Goal: Task Accomplishment & Management: Manage account settings

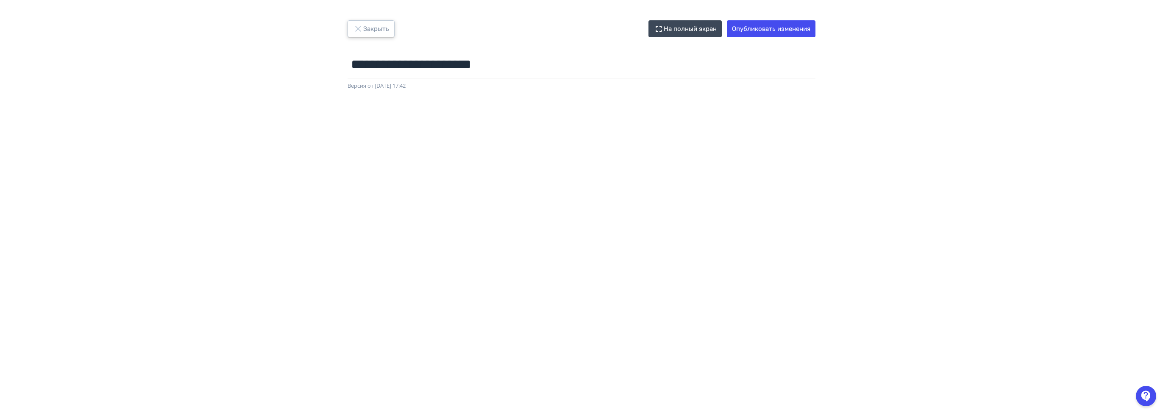
click at [362, 31] on icon "button" at bounding box center [358, 29] width 10 height 10
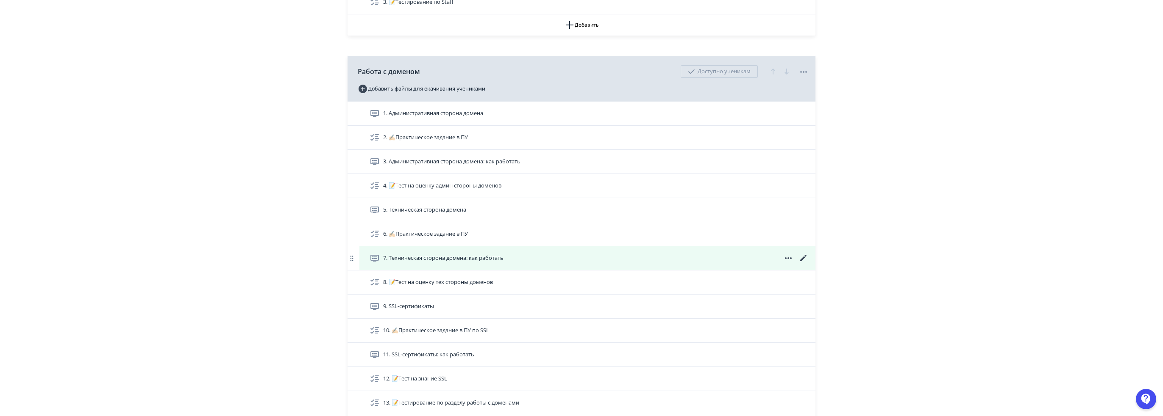
scroll to position [1555, 0]
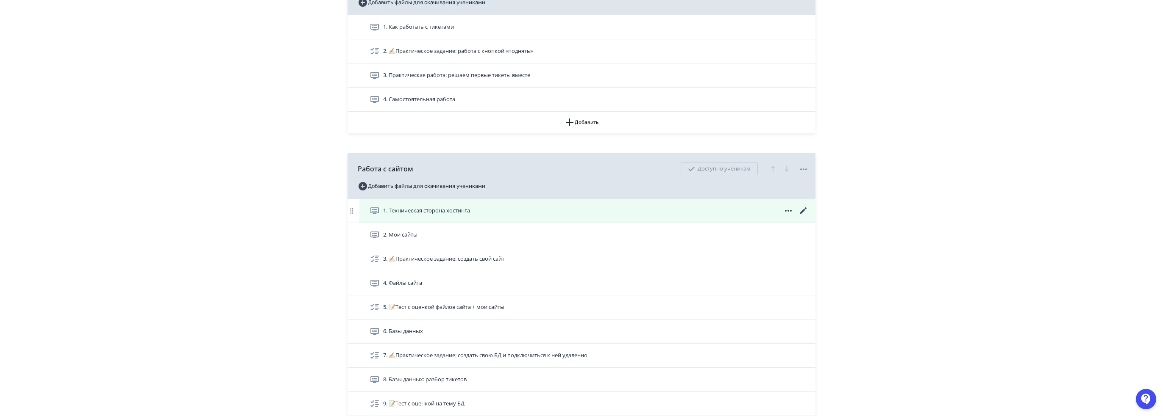
click at [805, 208] on icon at bounding box center [803, 211] width 6 height 6
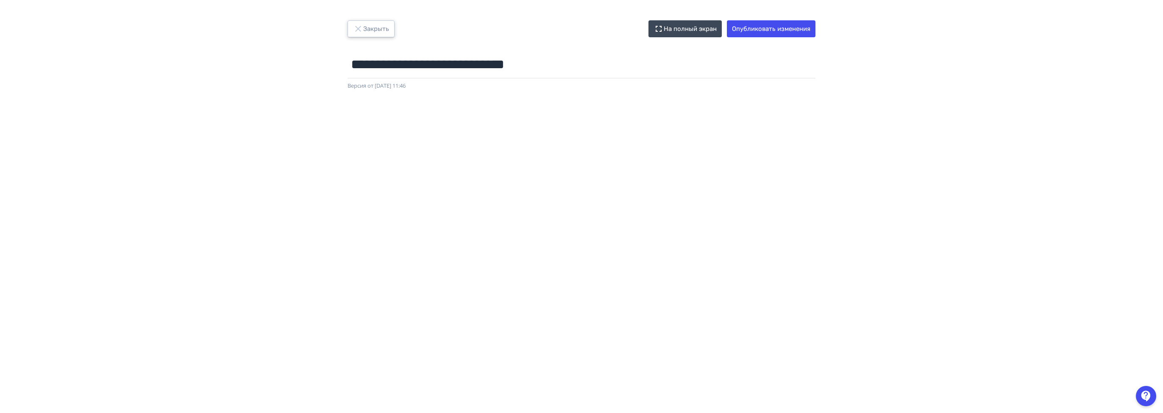
click at [354, 25] on icon "button" at bounding box center [358, 29] width 10 height 10
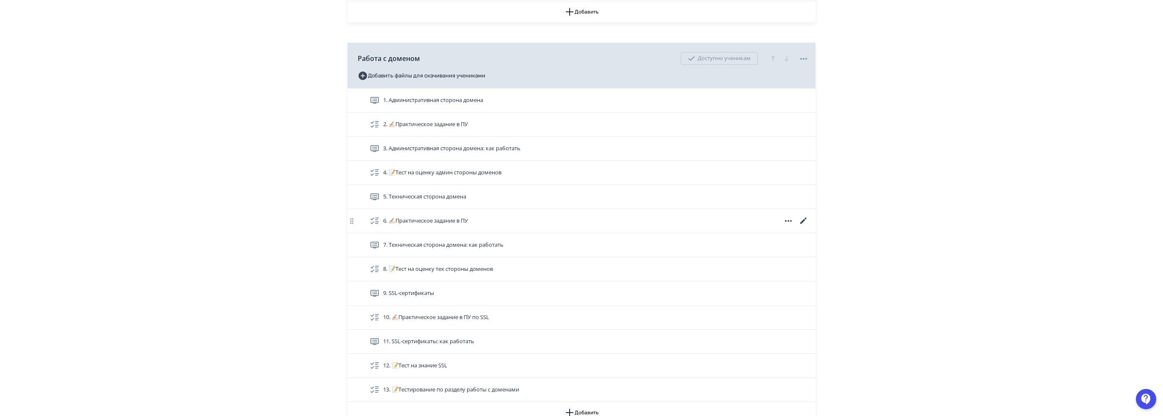
scroll to position [1102, 0]
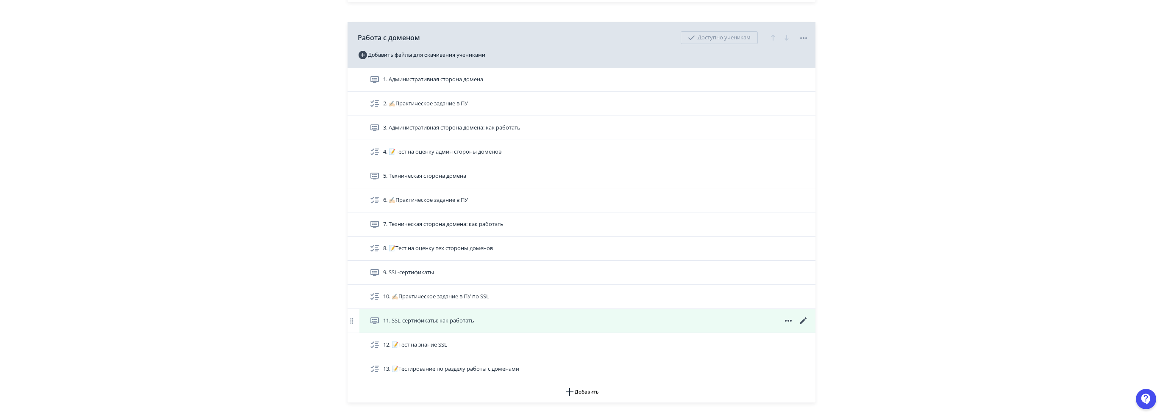
click at [805, 318] on icon at bounding box center [803, 321] width 10 height 10
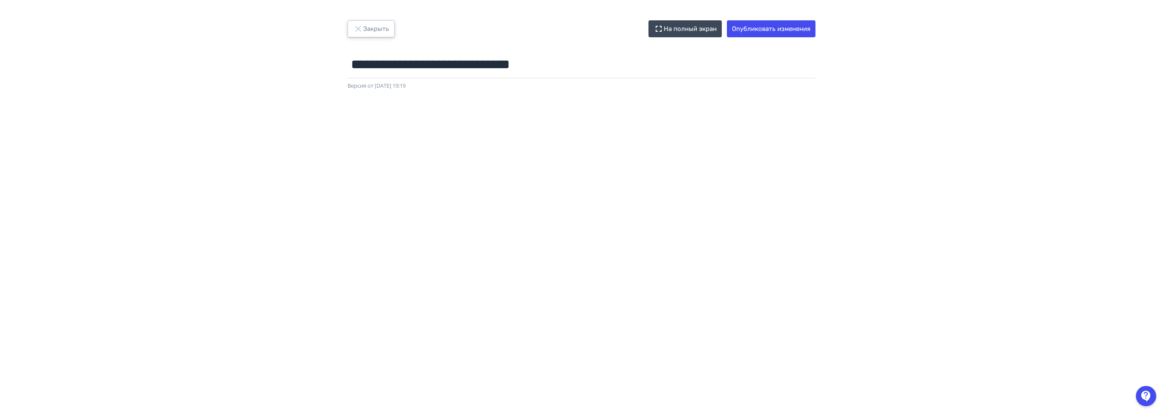
click at [366, 31] on button "Закрыть" at bounding box center [370, 28] width 47 height 17
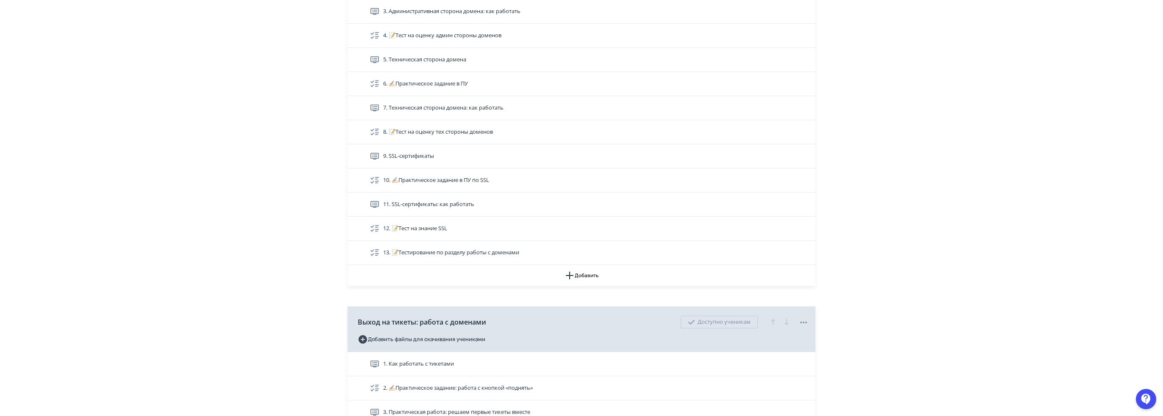
scroll to position [1229, 0]
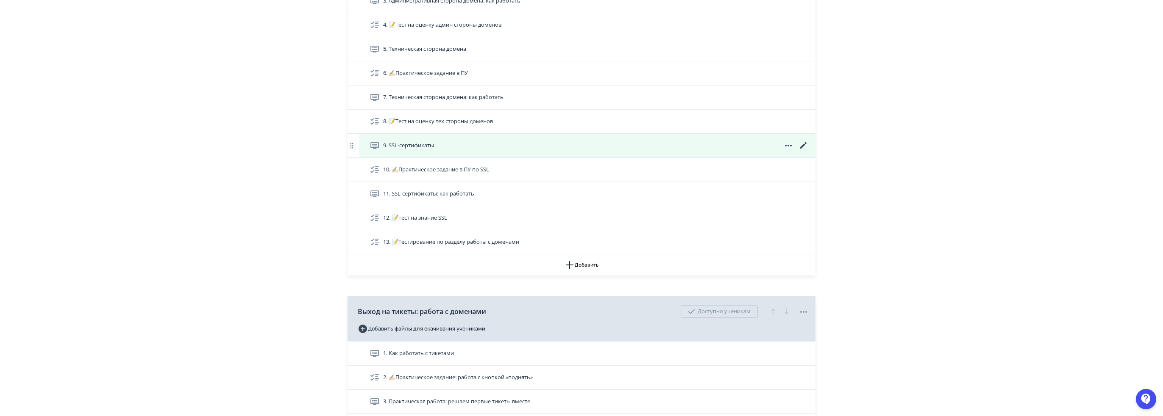
click at [807, 142] on icon at bounding box center [803, 146] width 10 height 10
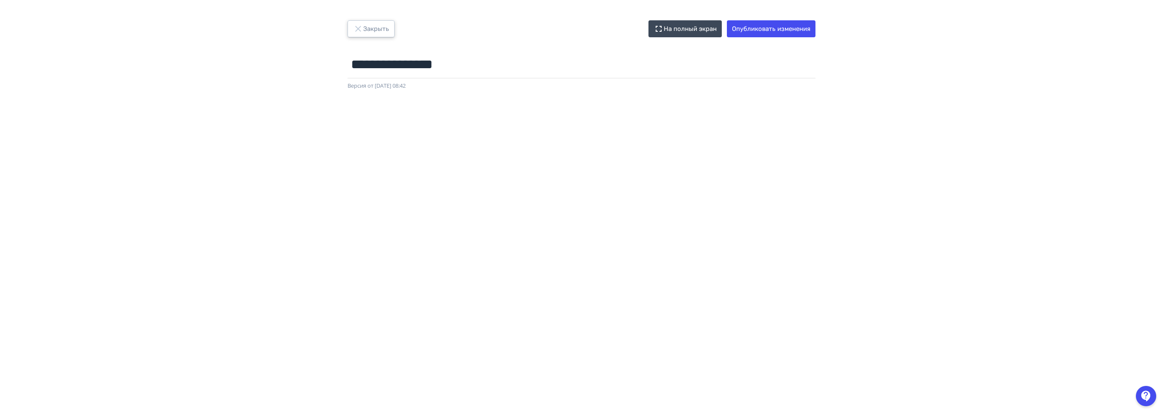
click at [373, 24] on button "Закрыть" at bounding box center [370, 28] width 47 height 17
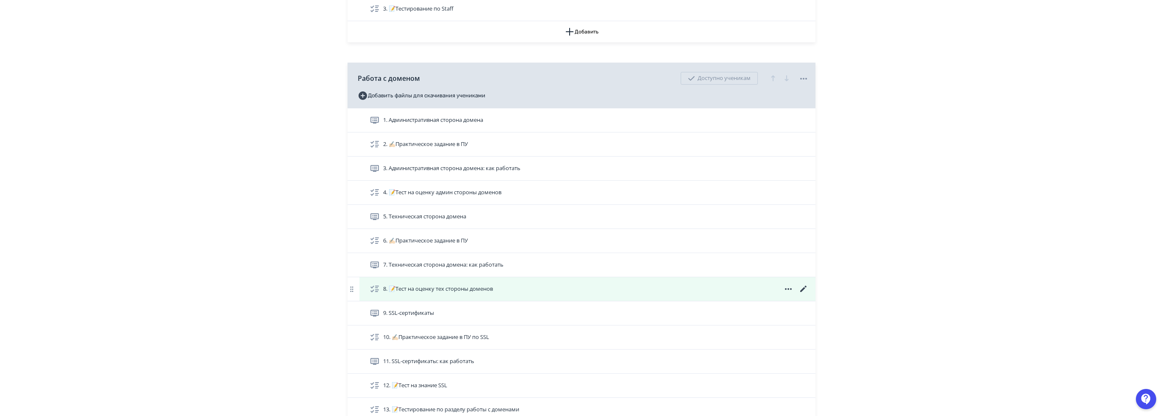
scroll to position [1059, 0]
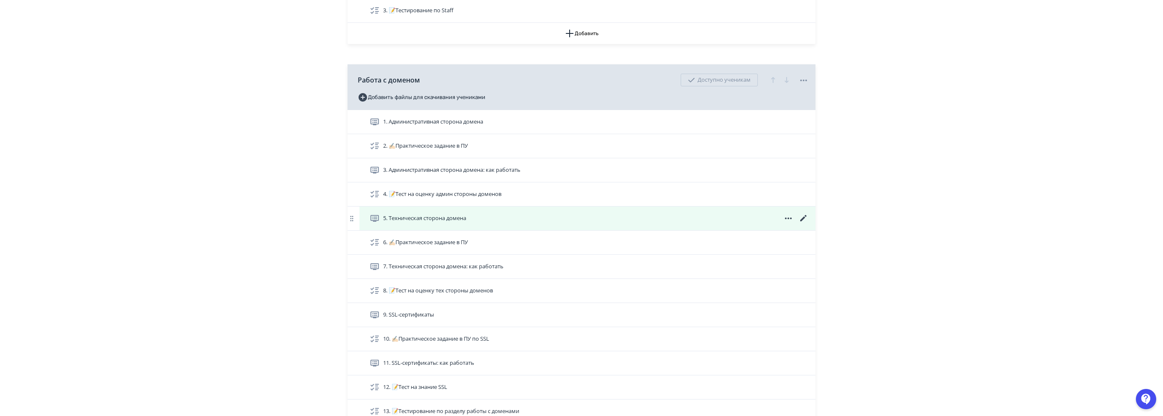
click at [805, 217] on icon at bounding box center [803, 219] width 10 height 10
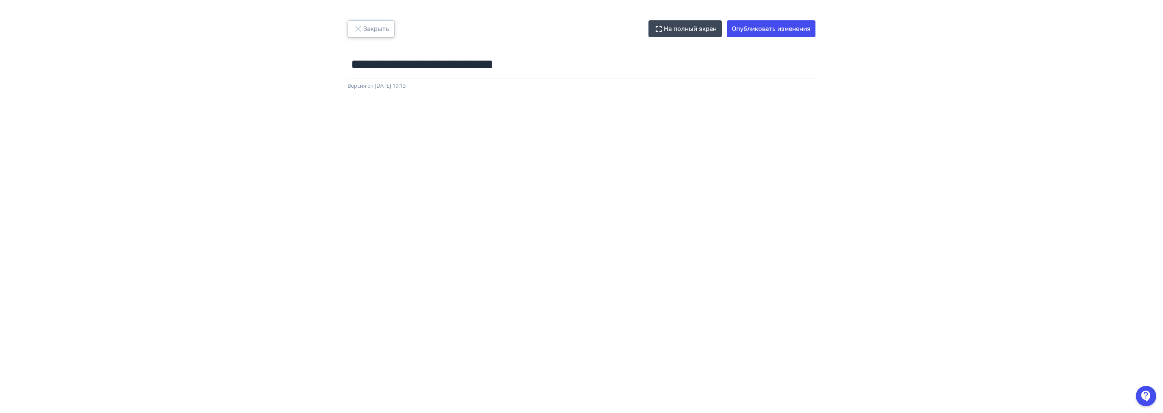
click at [381, 30] on button "Закрыть" at bounding box center [370, 28] width 47 height 17
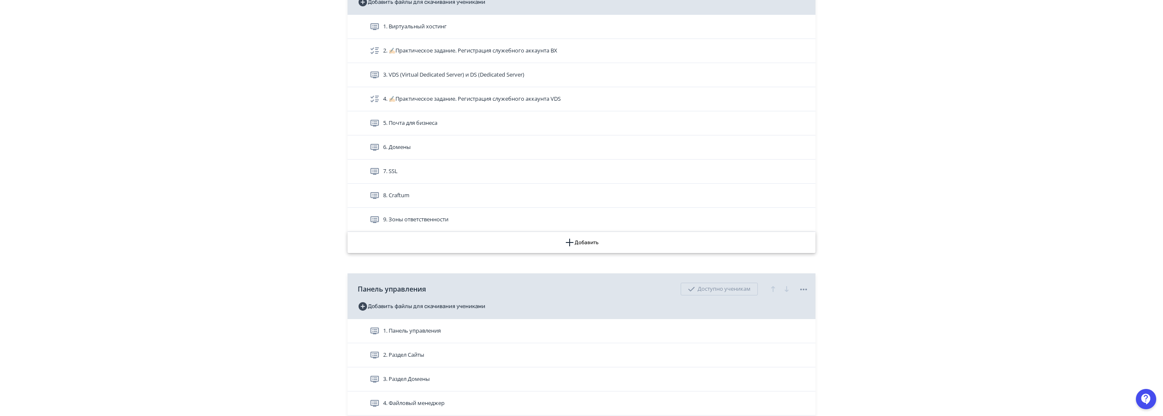
scroll to position [339, 0]
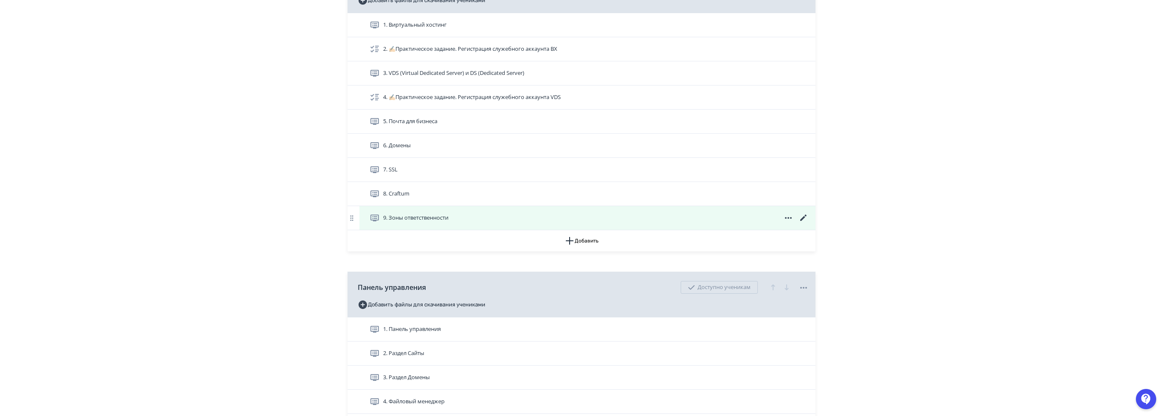
click at [803, 215] on icon at bounding box center [803, 218] width 10 height 10
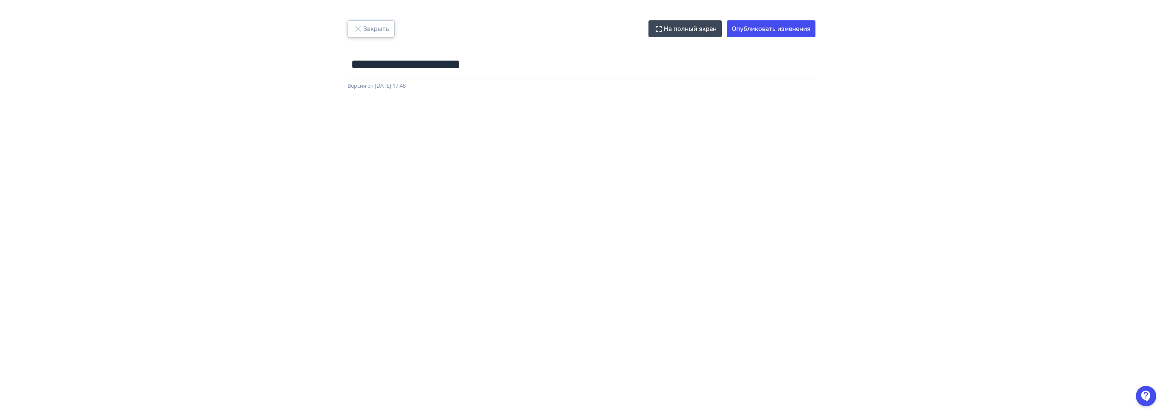
click at [373, 25] on button "Закрыть" at bounding box center [370, 28] width 47 height 17
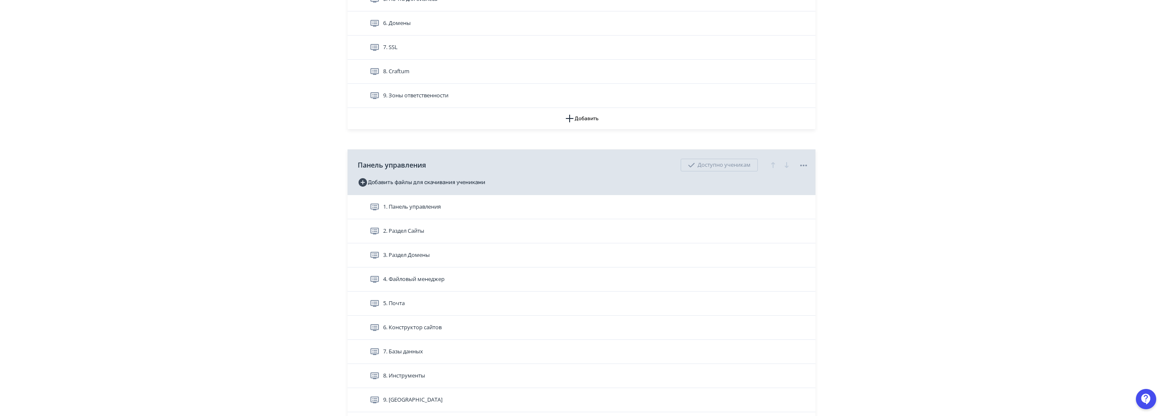
scroll to position [466, 0]
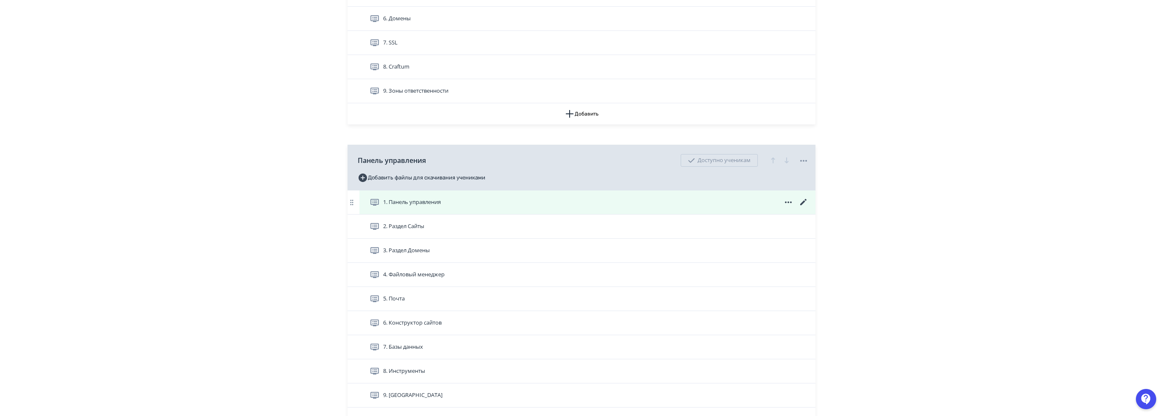
click at [803, 198] on icon at bounding box center [803, 202] width 10 height 10
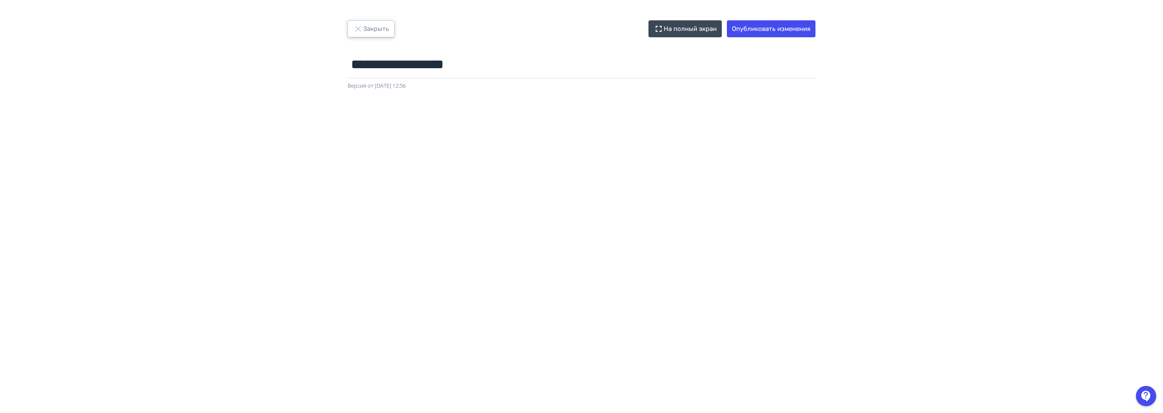
click at [355, 25] on icon "button" at bounding box center [358, 29] width 10 height 10
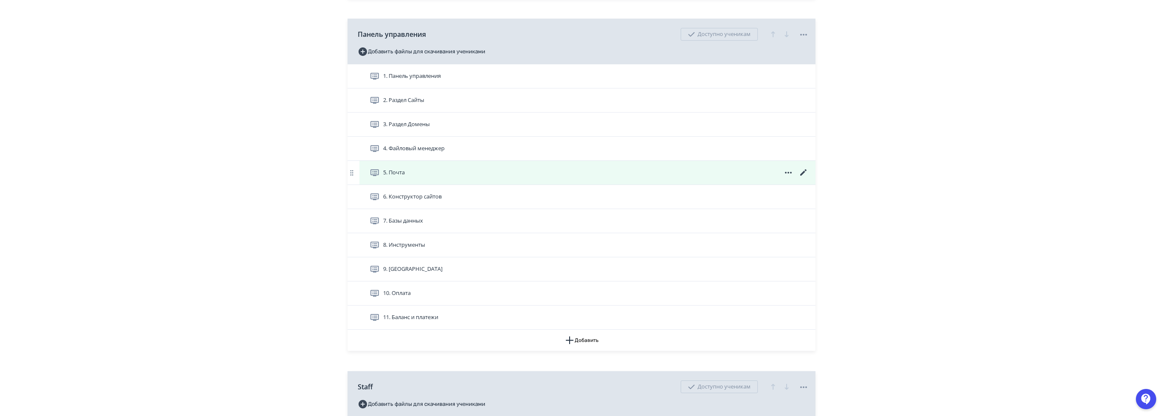
scroll to position [593, 0]
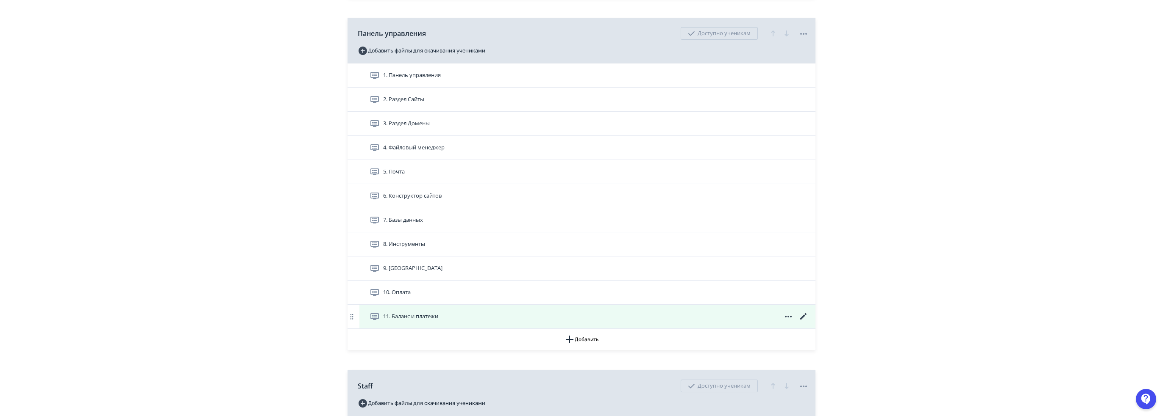
click at [806, 315] on icon at bounding box center [803, 317] width 10 height 10
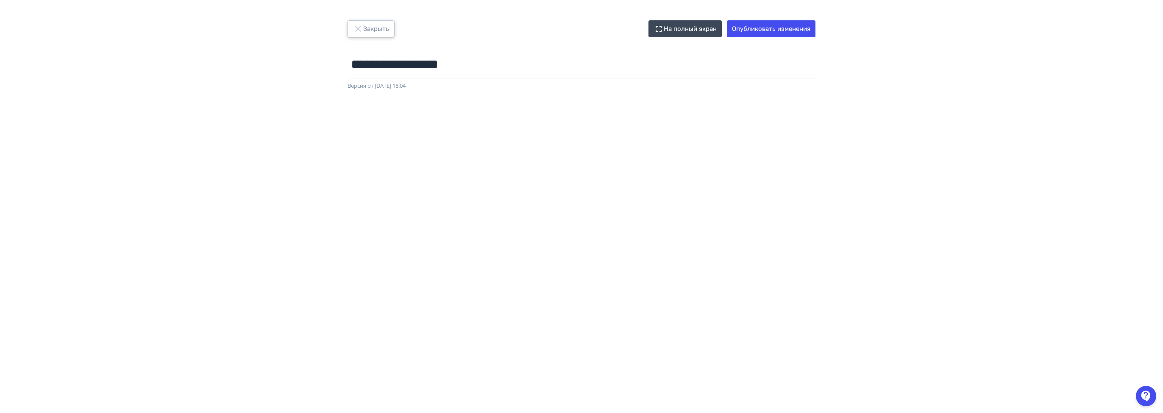
click at [375, 22] on button "Закрыть" at bounding box center [370, 28] width 47 height 17
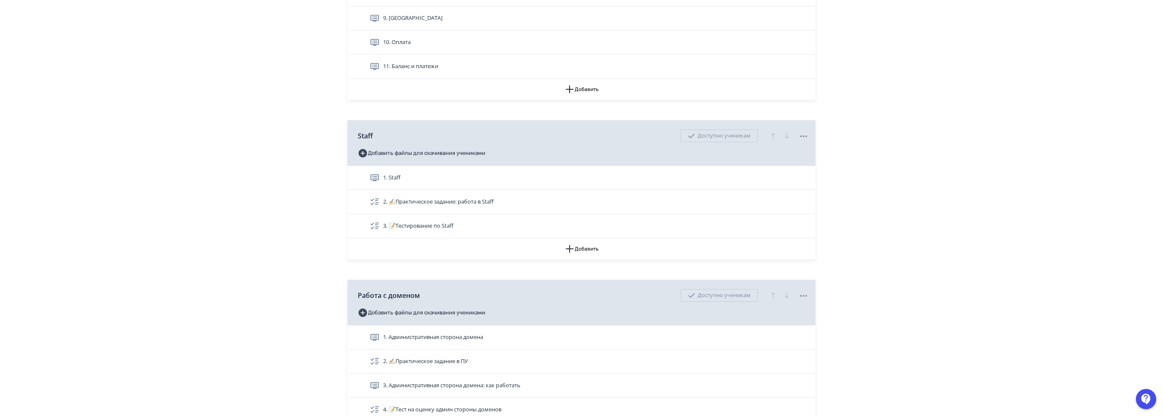
scroll to position [847, 0]
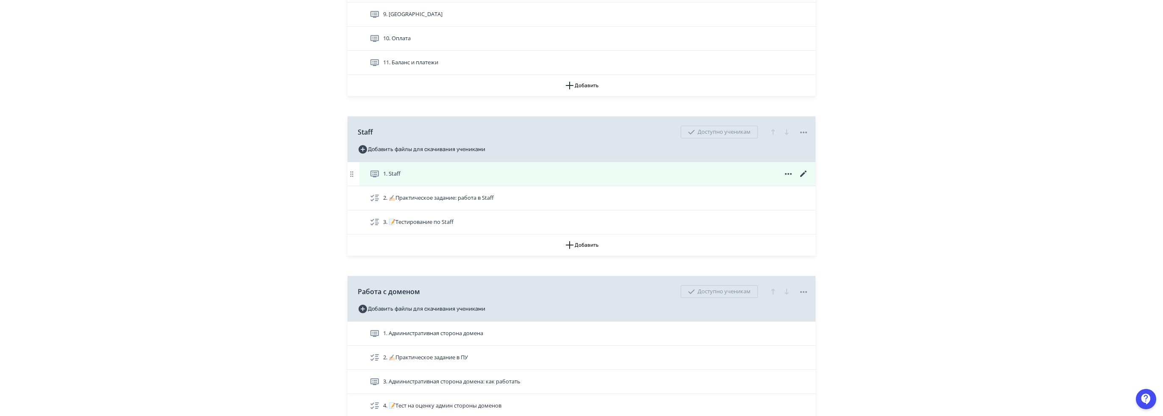
click at [805, 172] on icon at bounding box center [803, 174] width 10 height 10
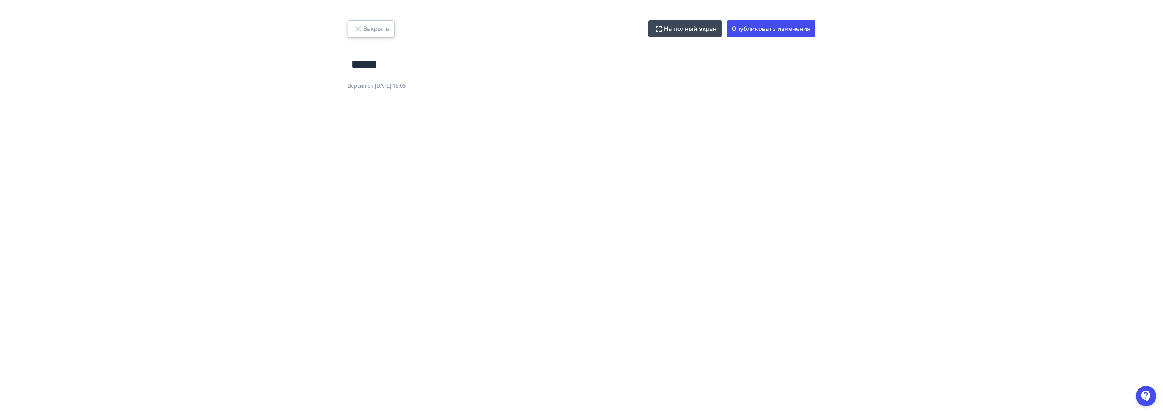
click at [380, 35] on button "Закрыть" at bounding box center [370, 28] width 47 height 17
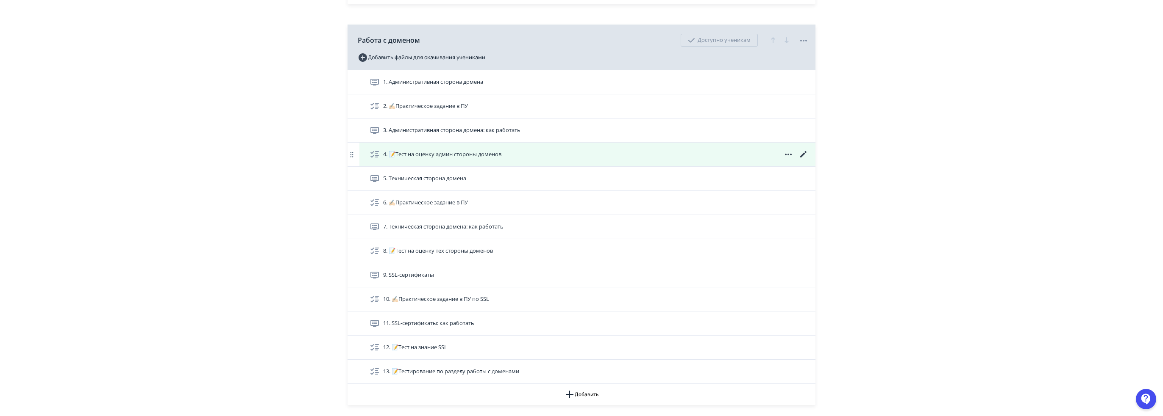
scroll to position [1102, 0]
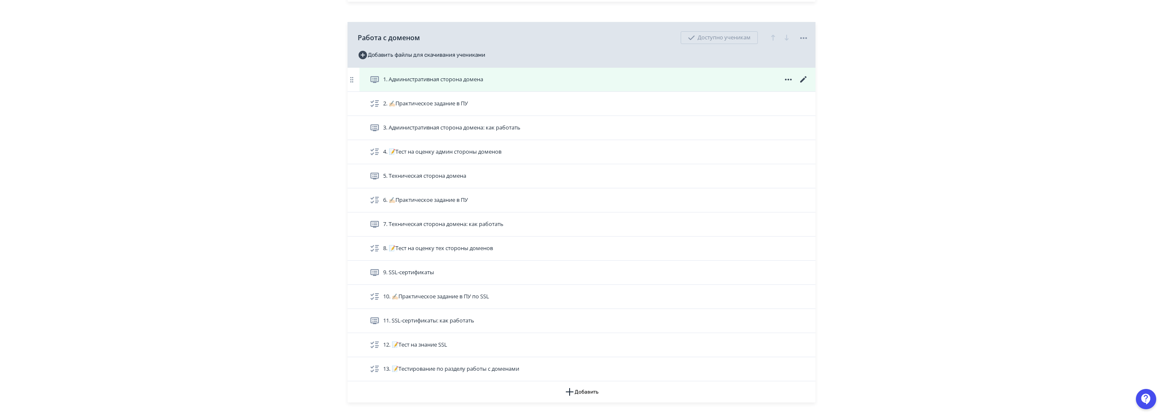
click at [805, 76] on icon at bounding box center [803, 79] width 6 height 6
